Goal: Task Accomplishment & Management: Use online tool/utility

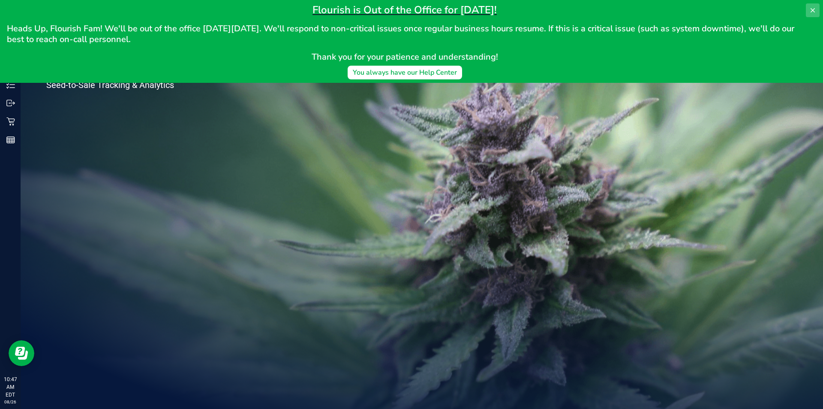
click at [811, 9] on icon at bounding box center [812, 10] width 7 height 7
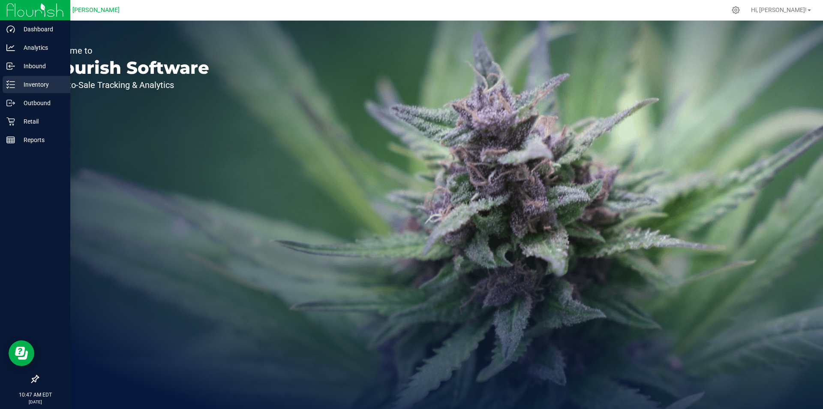
click at [31, 82] on p "Inventory" at bounding box center [40, 84] width 51 height 10
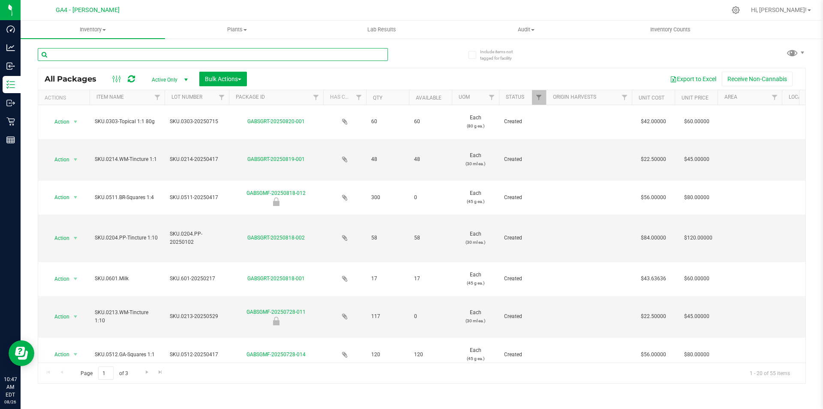
click at [105, 54] on input "text" at bounding box center [213, 54] width 350 height 13
type input "511"
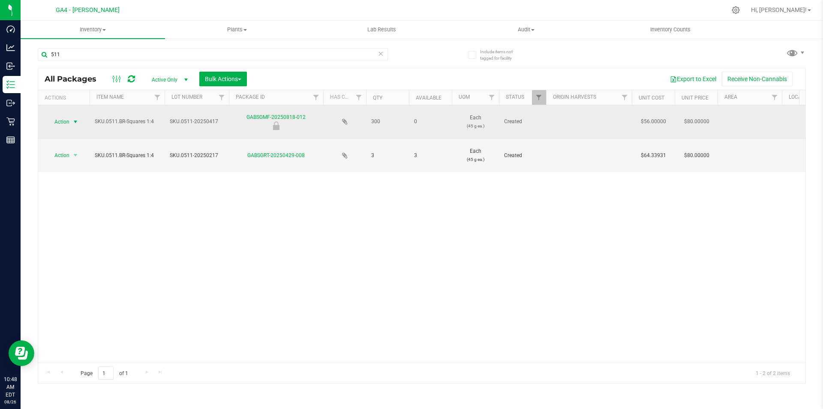
click at [76, 119] on span "select" at bounding box center [75, 121] width 7 height 7
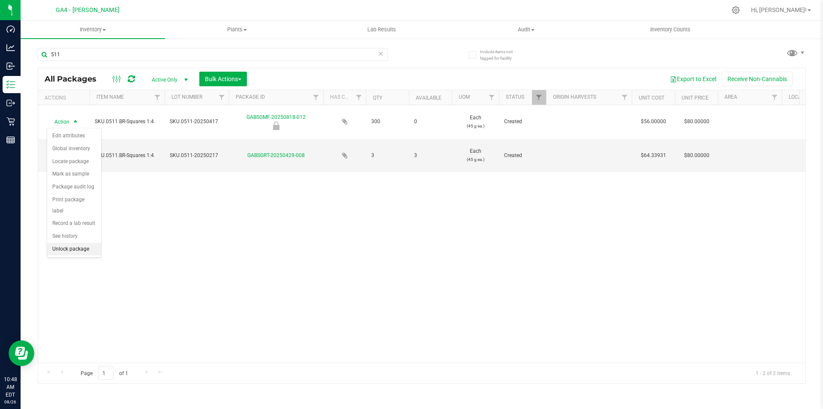
click at [72, 243] on li "Unlock package" at bounding box center [74, 249] width 54 height 13
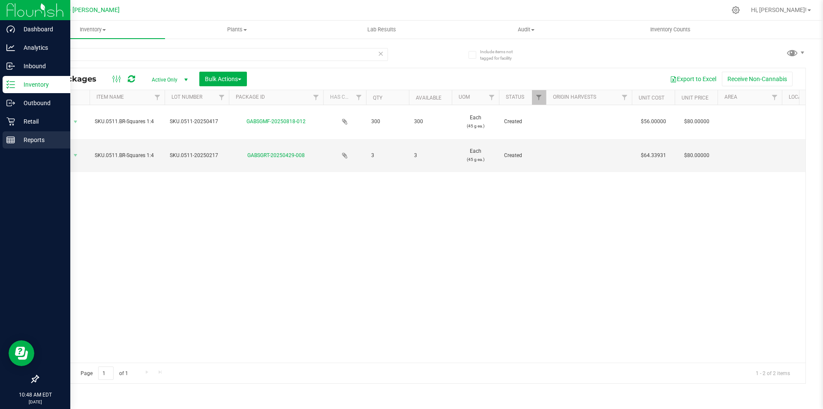
click at [21, 135] on p "Reports" at bounding box center [40, 140] width 51 height 10
